Goal: Find specific page/section: Find specific page/section

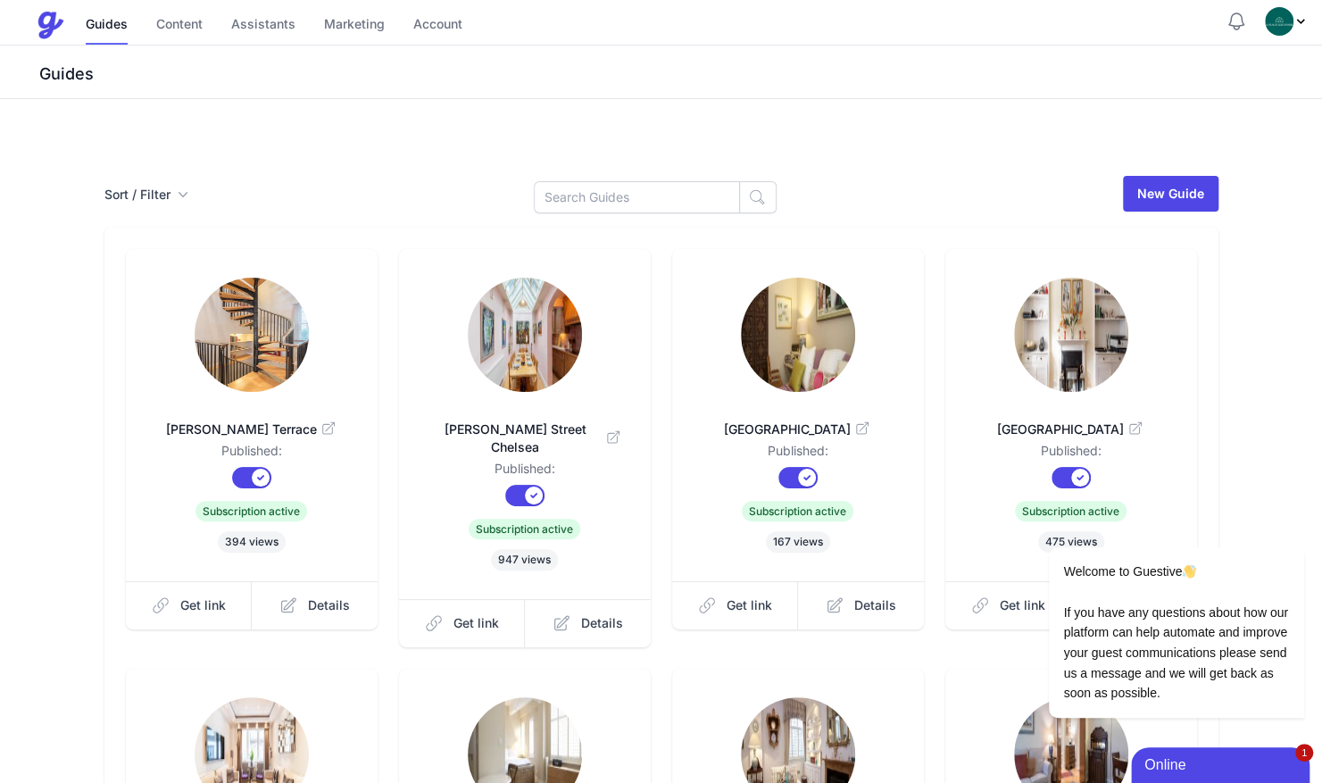
click at [609, 228] on div "Smith Terrace Published: Published? Subscription? Subscription active 394 views…" at bounding box center [661, 658] width 1114 height 860
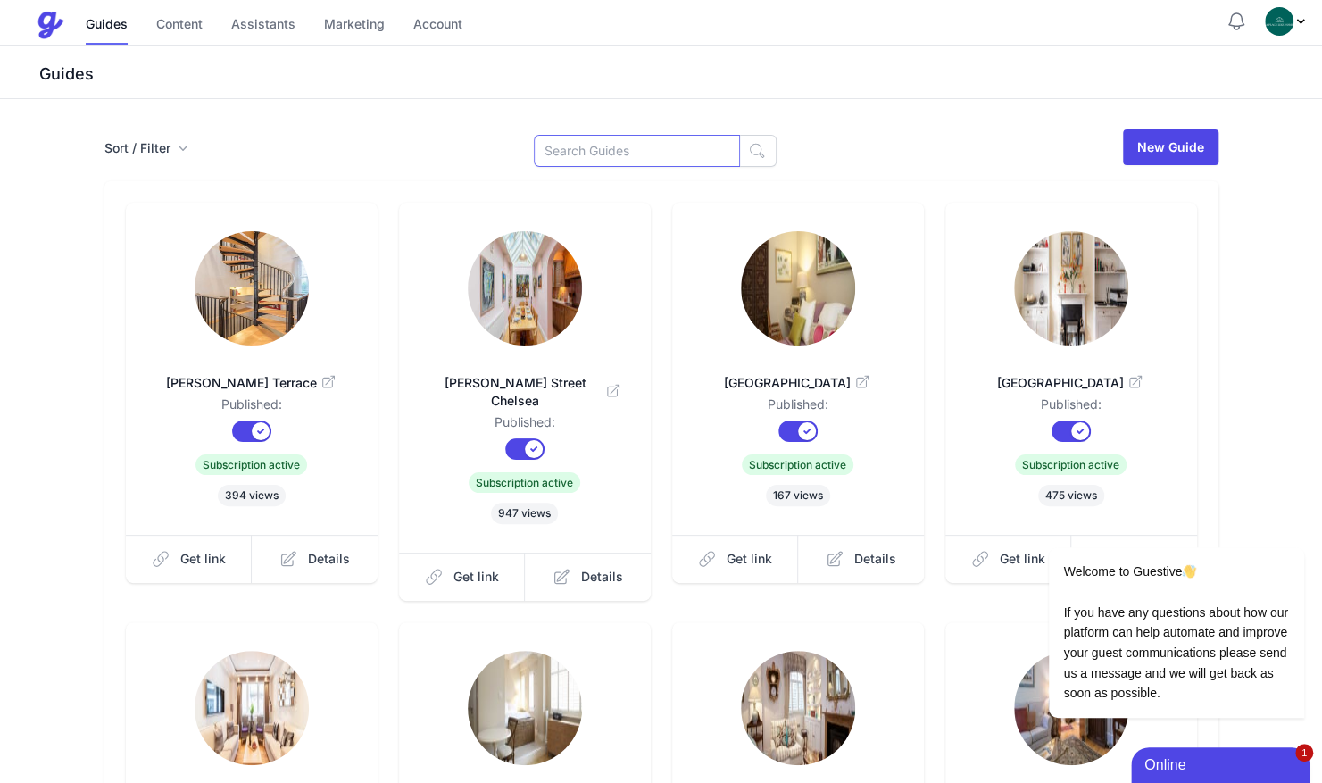
click at [606, 152] on input at bounding box center [637, 151] width 206 height 32
type input "sloa"
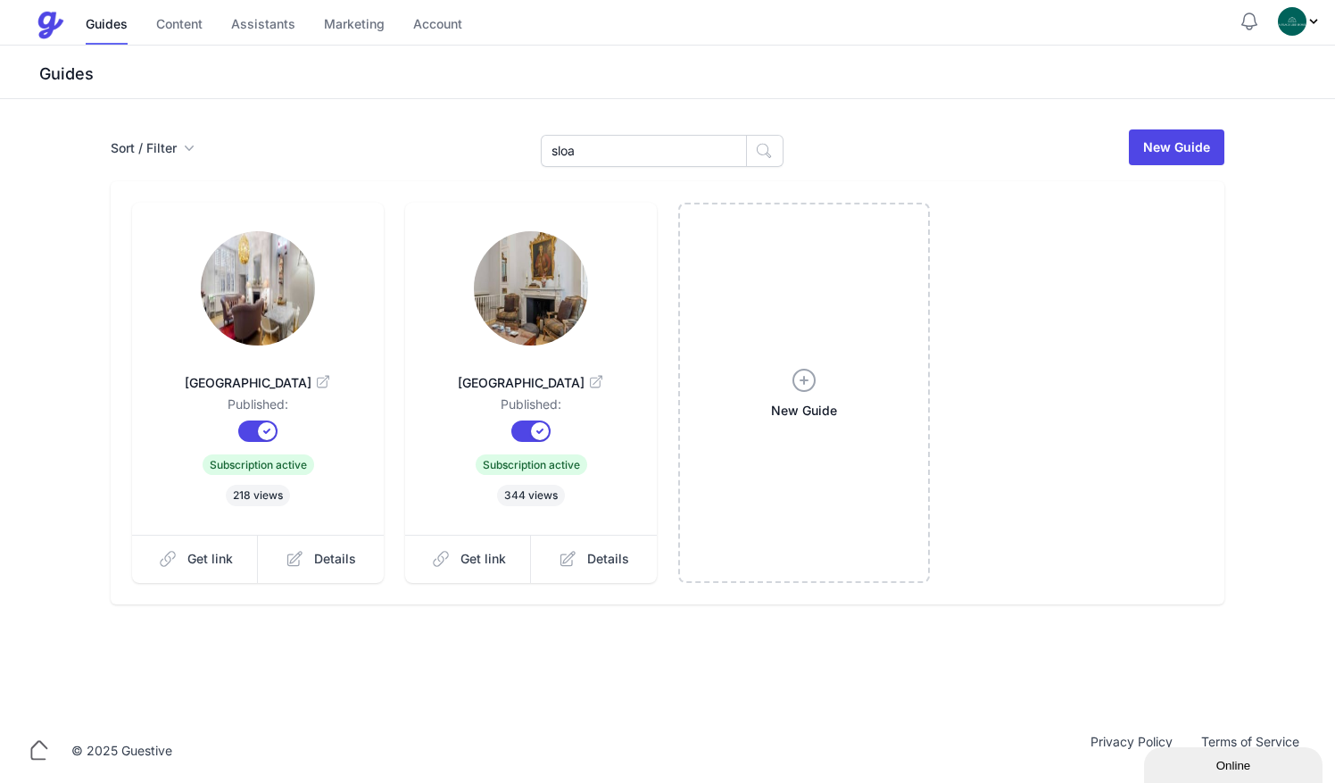
click at [532, 303] on img at bounding box center [531, 288] width 114 height 114
